Goal: Check status: Check status

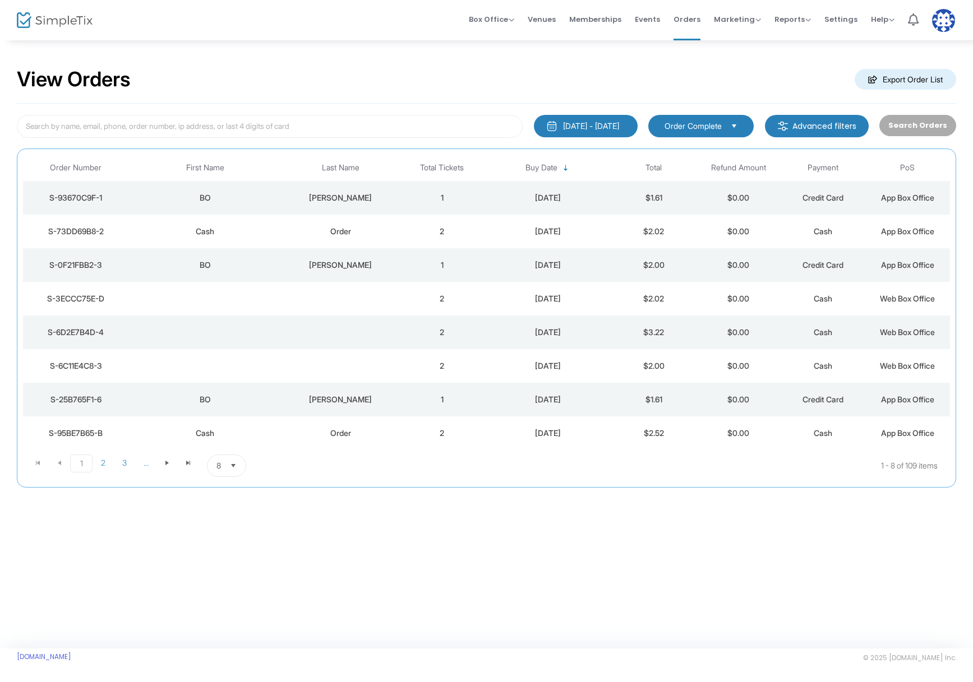
click at [485, 197] on td "8/12/2025" at bounding box center [547, 198] width 127 height 34
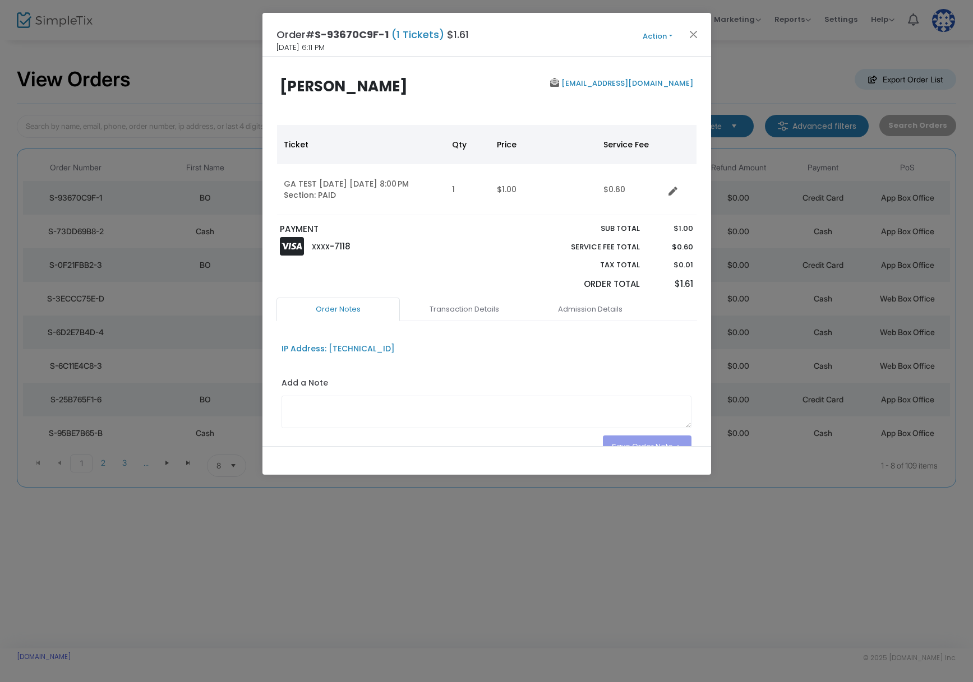
drag, startPoint x: 584, startPoint y: 315, endPoint x: 573, endPoint y: 339, distance: 27.1
click at [584, 315] on link "Admission Details" at bounding box center [590, 310] width 123 height 24
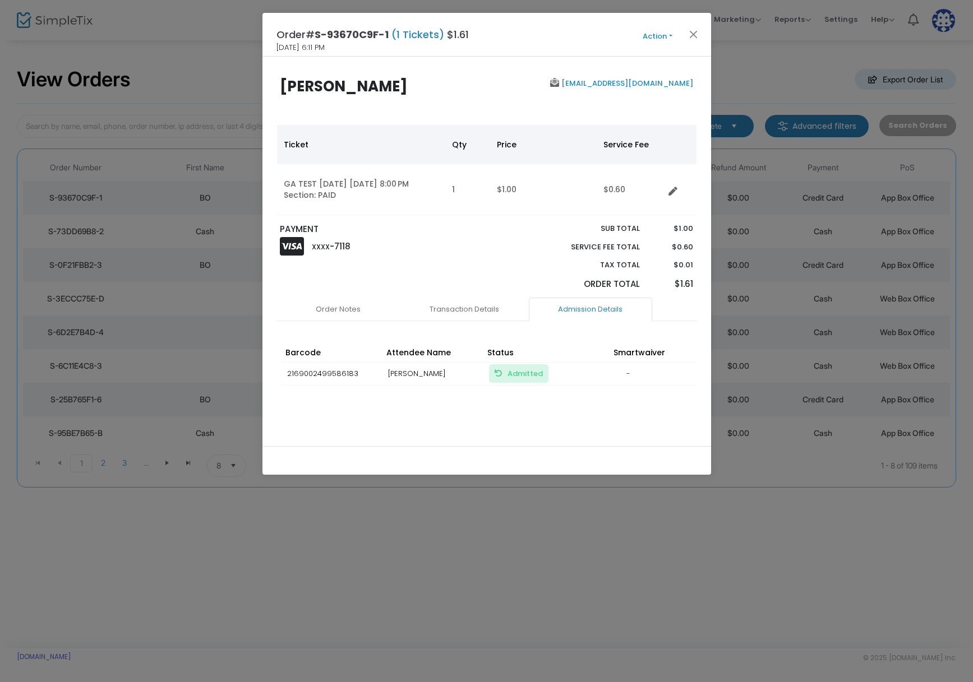
click at [521, 380] on span "Admitted Mark Unadmitted, so the ticket can be used again" at bounding box center [518, 373] width 59 height 19
click at [539, 377] on span "Admitted Mark Unadmitted, so the ticket can be used again" at bounding box center [524, 373] width 35 height 11
drag, startPoint x: 693, startPoint y: 36, endPoint x: 683, endPoint y: 70, distance: 34.6
click at [692, 36] on button "Close" at bounding box center [693, 34] width 15 height 15
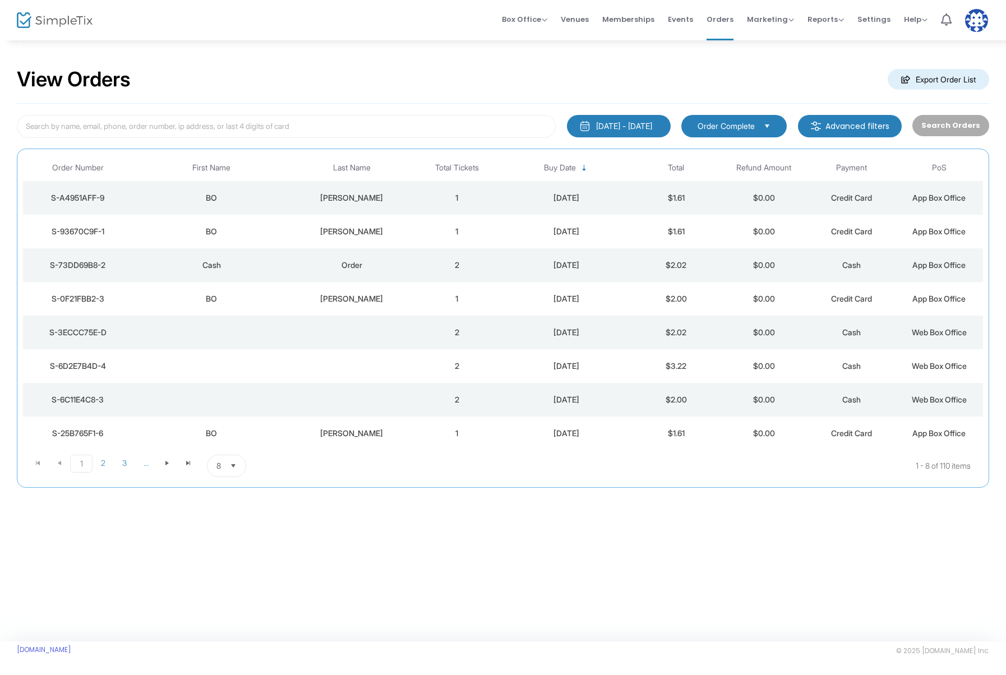
click at [425, 194] on td "1" at bounding box center [456, 198] width 87 height 34
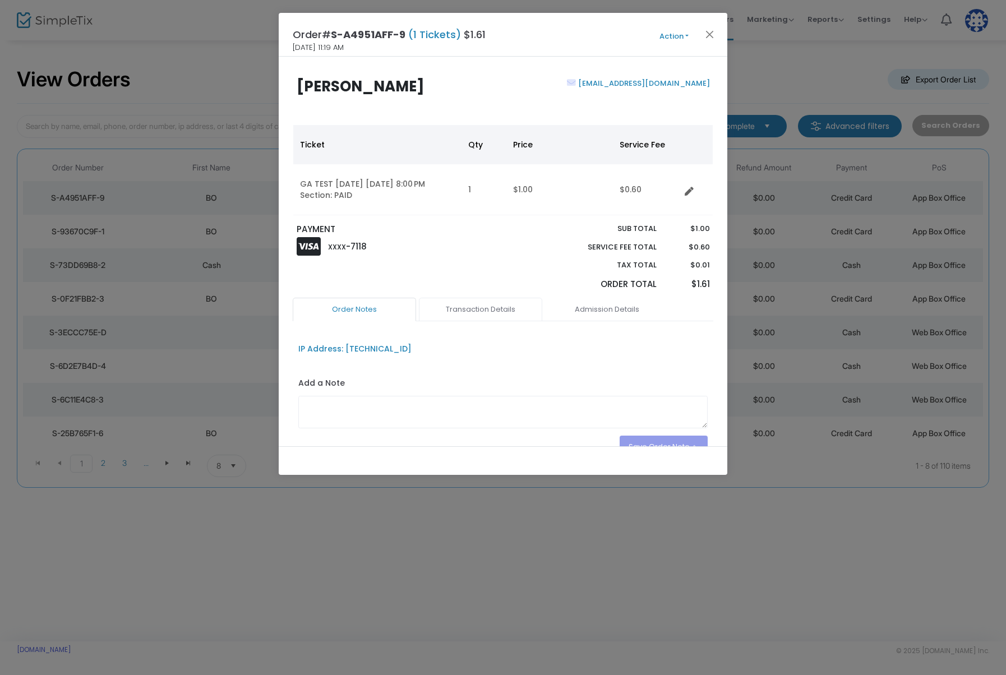
click at [481, 303] on link "Transaction Details" at bounding box center [480, 310] width 123 height 24
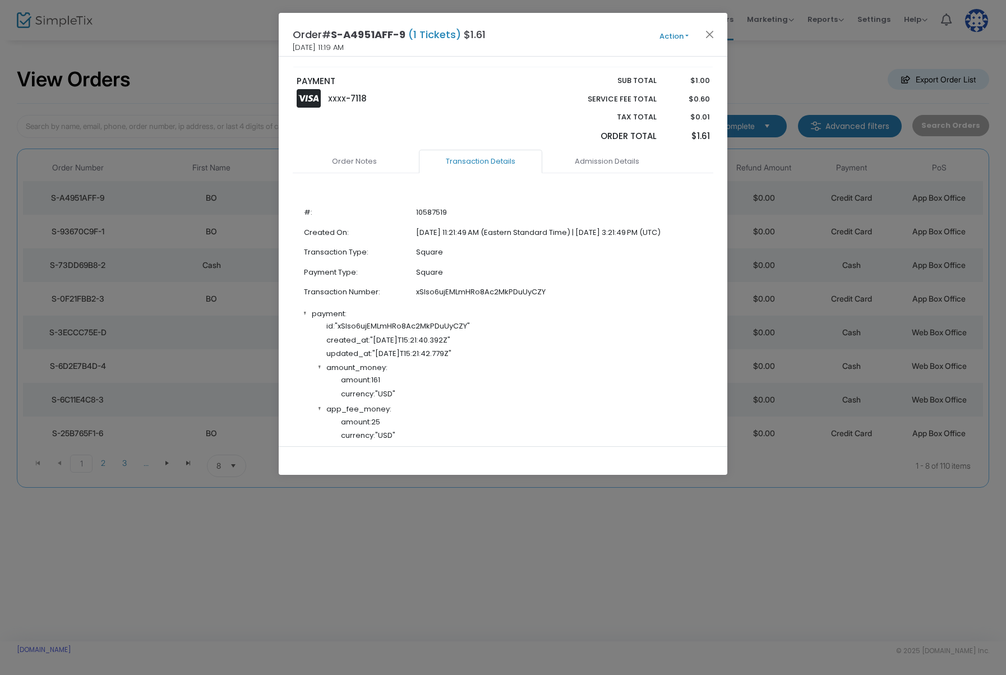
scroll to position [387, 0]
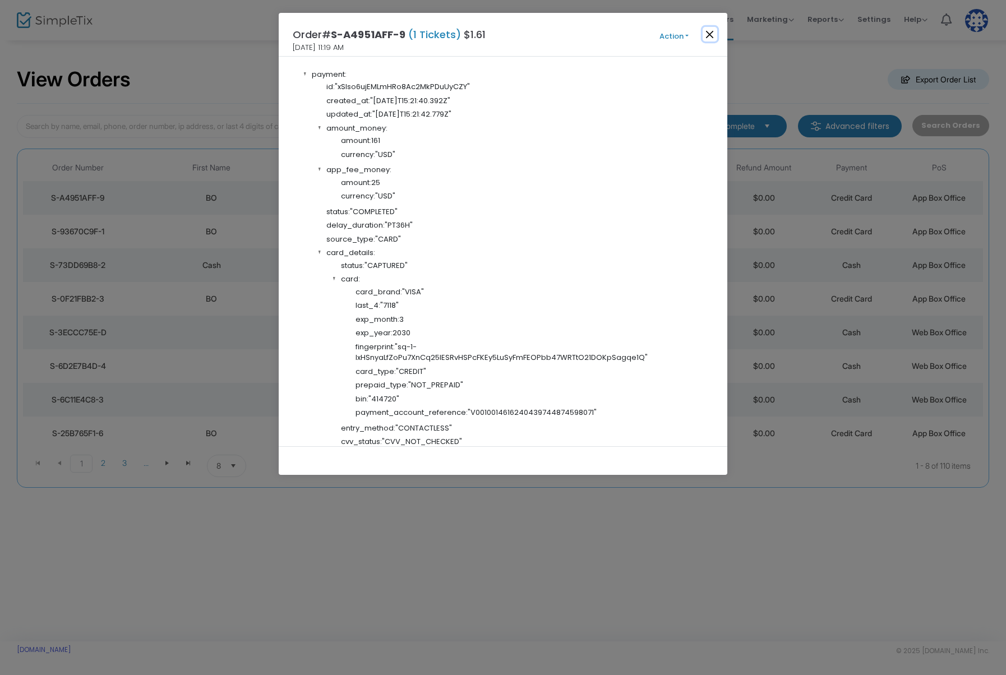
click at [707, 37] on button "Close" at bounding box center [710, 34] width 15 height 15
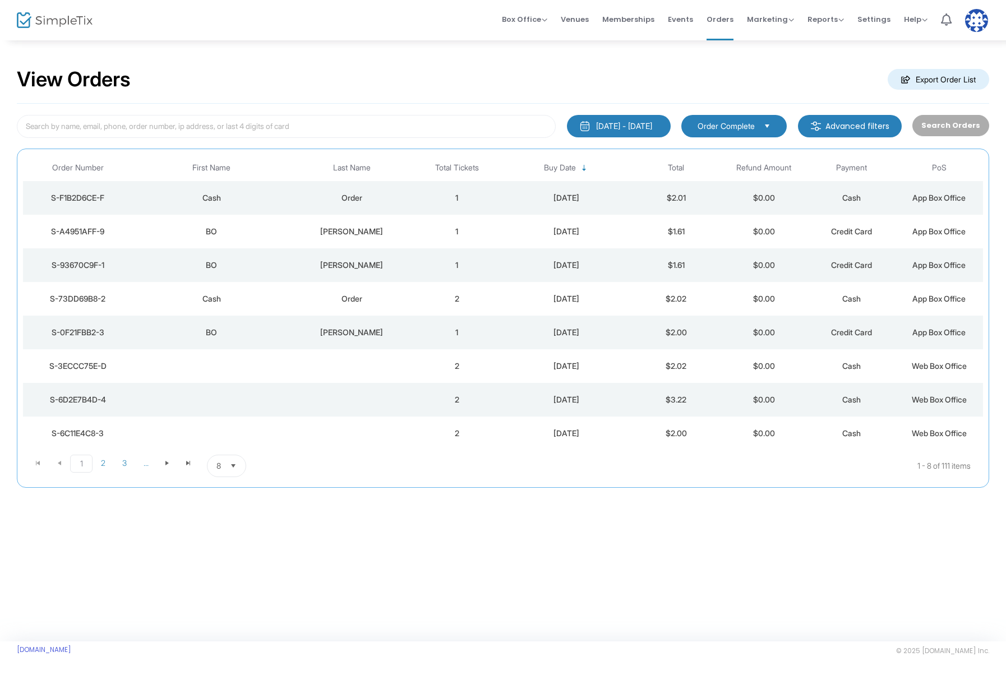
click at [265, 196] on div "Cash" at bounding box center [211, 197] width 152 height 11
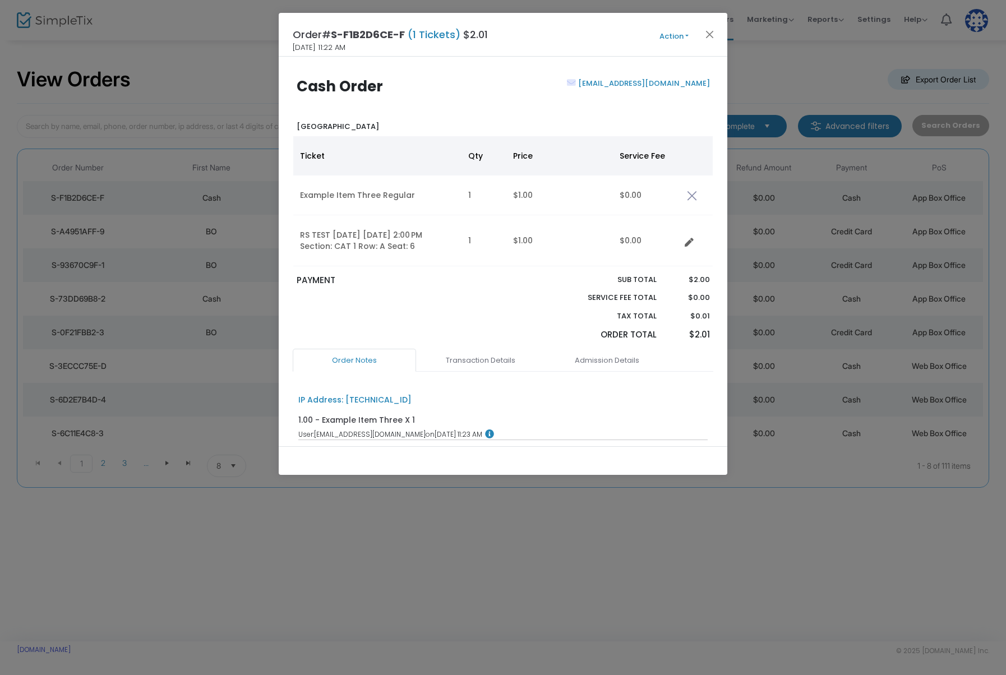
drag, startPoint x: 680, startPoint y: 40, endPoint x: 678, endPoint y: 49, distance: 9.0
click at [679, 40] on button "Action" at bounding box center [673, 36] width 67 height 12
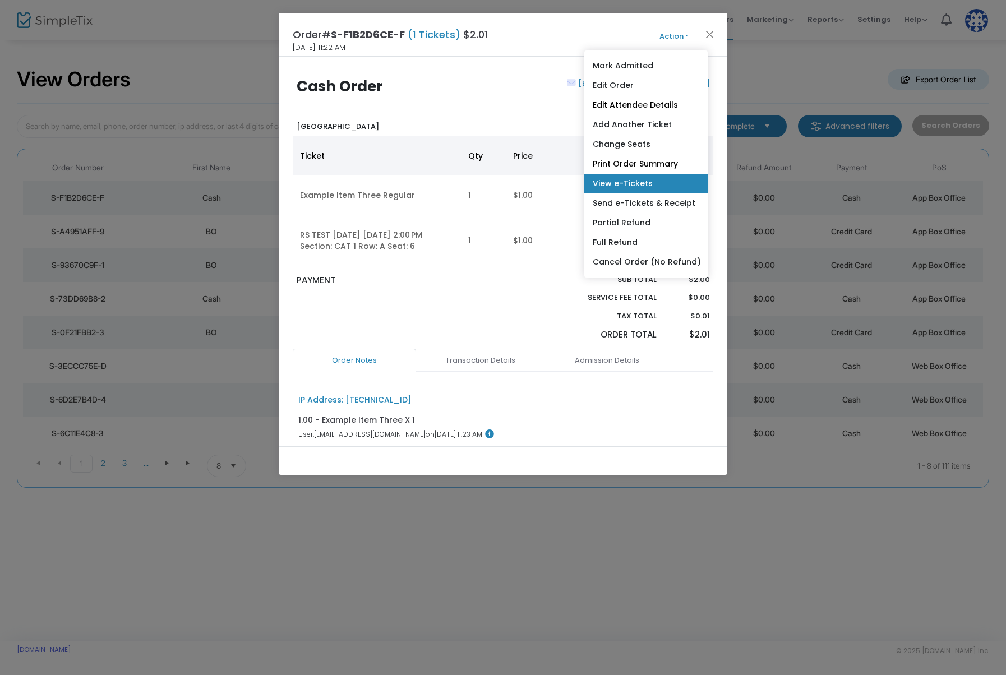
click at [649, 179] on link "View e-Tickets" at bounding box center [645, 184] width 123 height 20
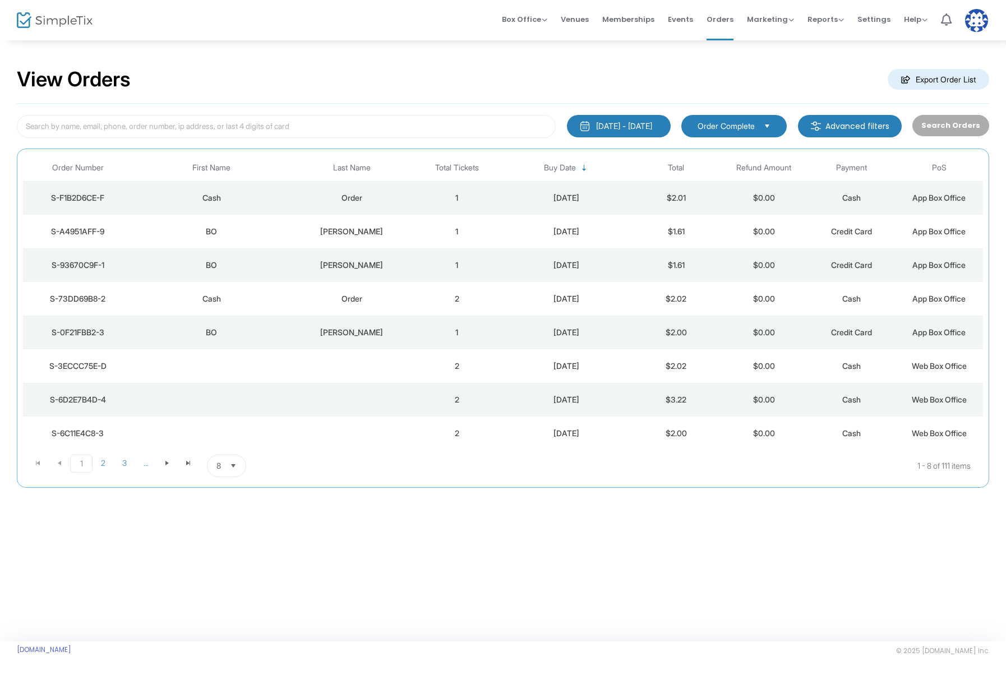
click at [414, 76] on div "View Orders Export Order List" at bounding box center [503, 80] width 972 height 48
click at [339, 81] on div "View Orders Export Order List" at bounding box center [503, 80] width 972 height 48
click at [443, 82] on div "View Orders Export Order List" at bounding box center [503, 80] width 972 height 48
